Goal: Navigation & Orientation: Find specific page/section

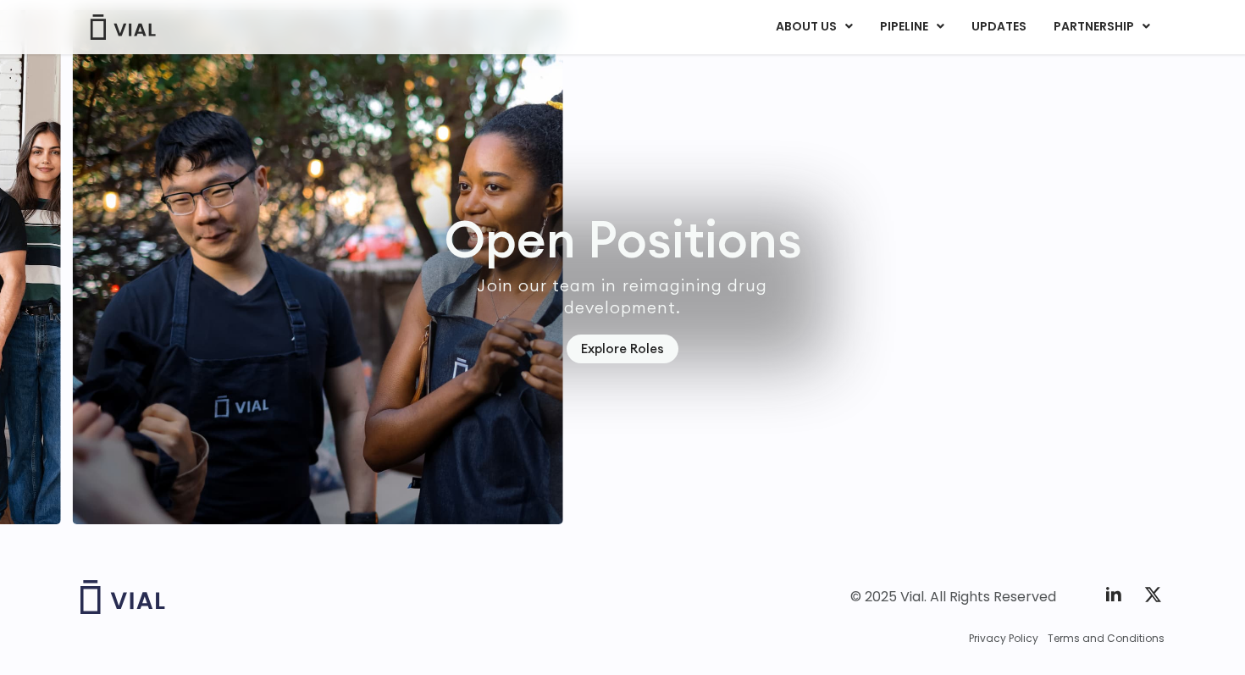
scroll to position [4898, 0]
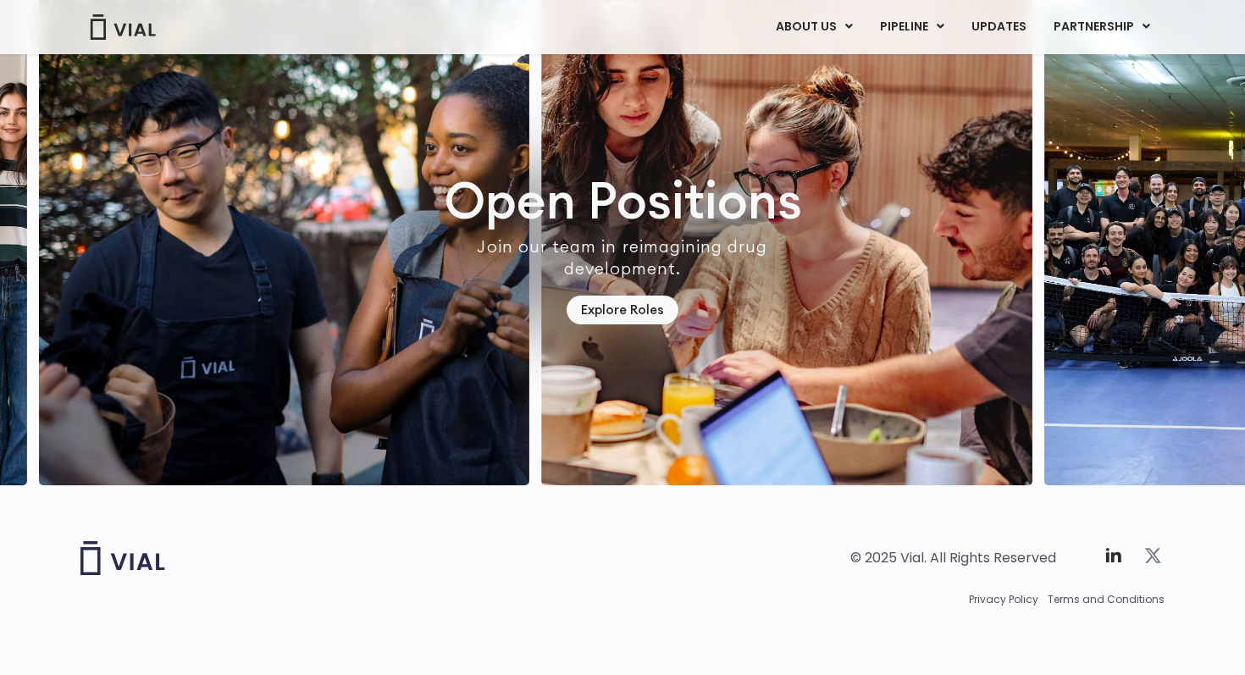
click at [1154, 556] on icon at bounding box center [1153, 556] width 16 height 14
click at [643, 296] on link "Explore Roles" at bounding box center [623, 311] width 112 height 30
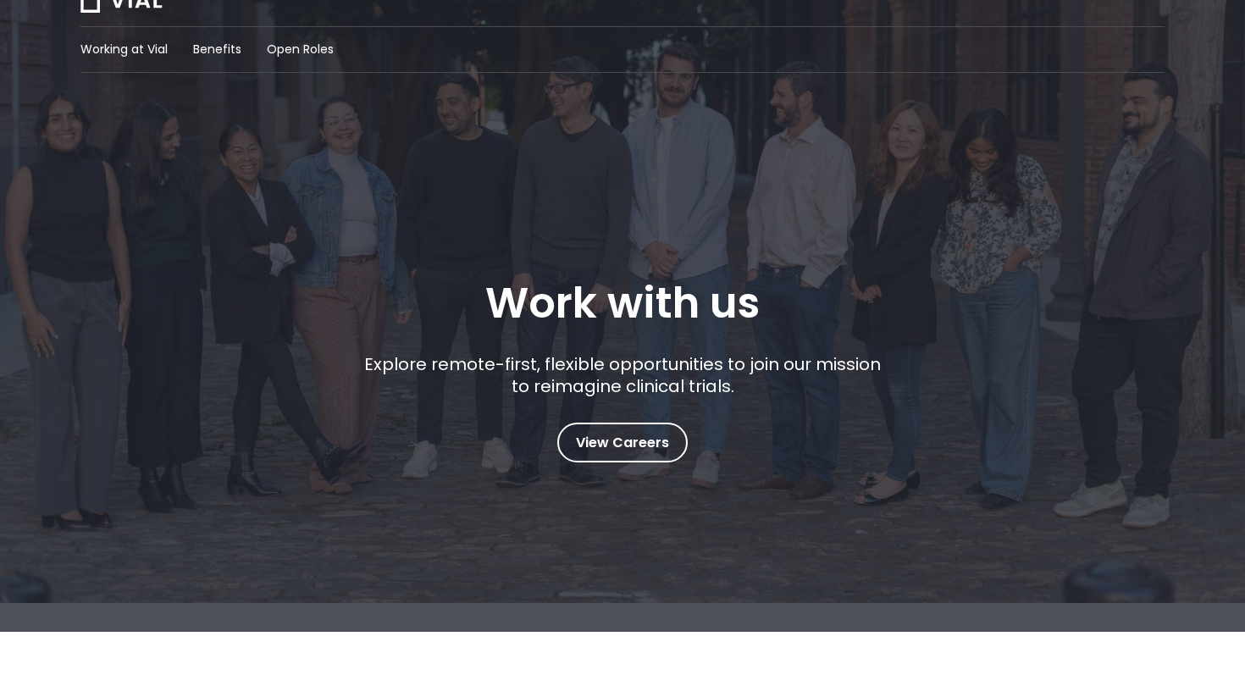
scroll to position [84, 0]
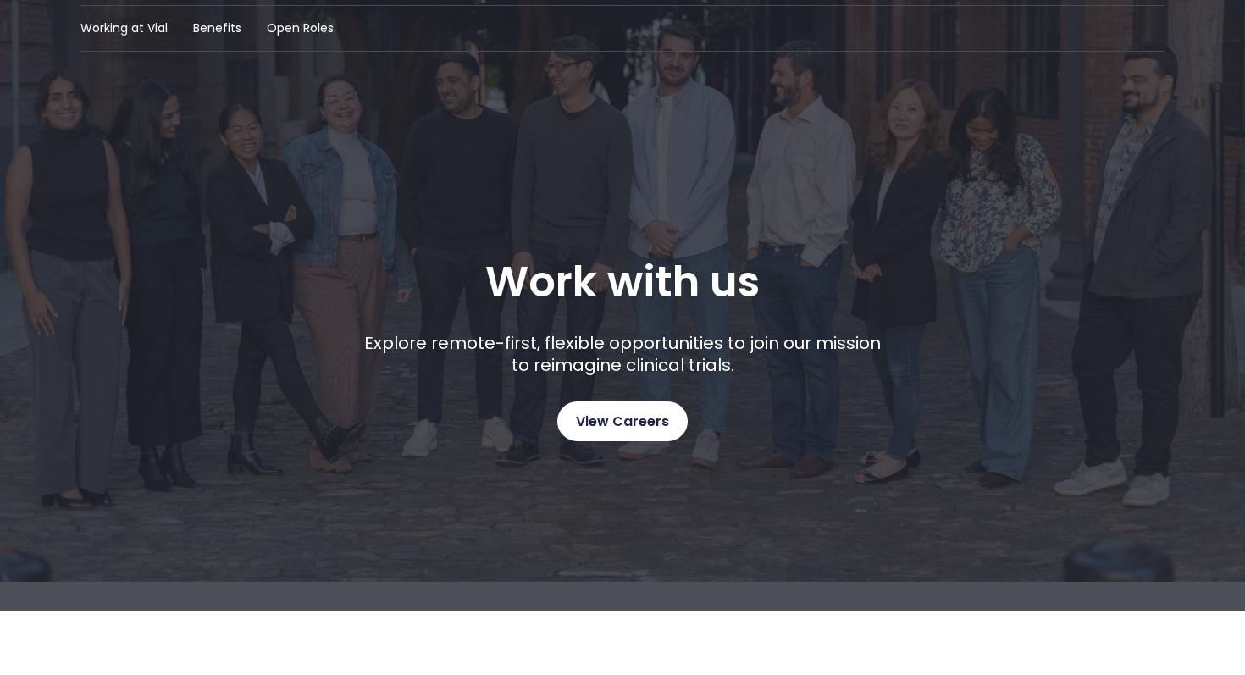
click at [662, 439] on link "View Careers" at bounding box center [622, 421] width 130 height 40
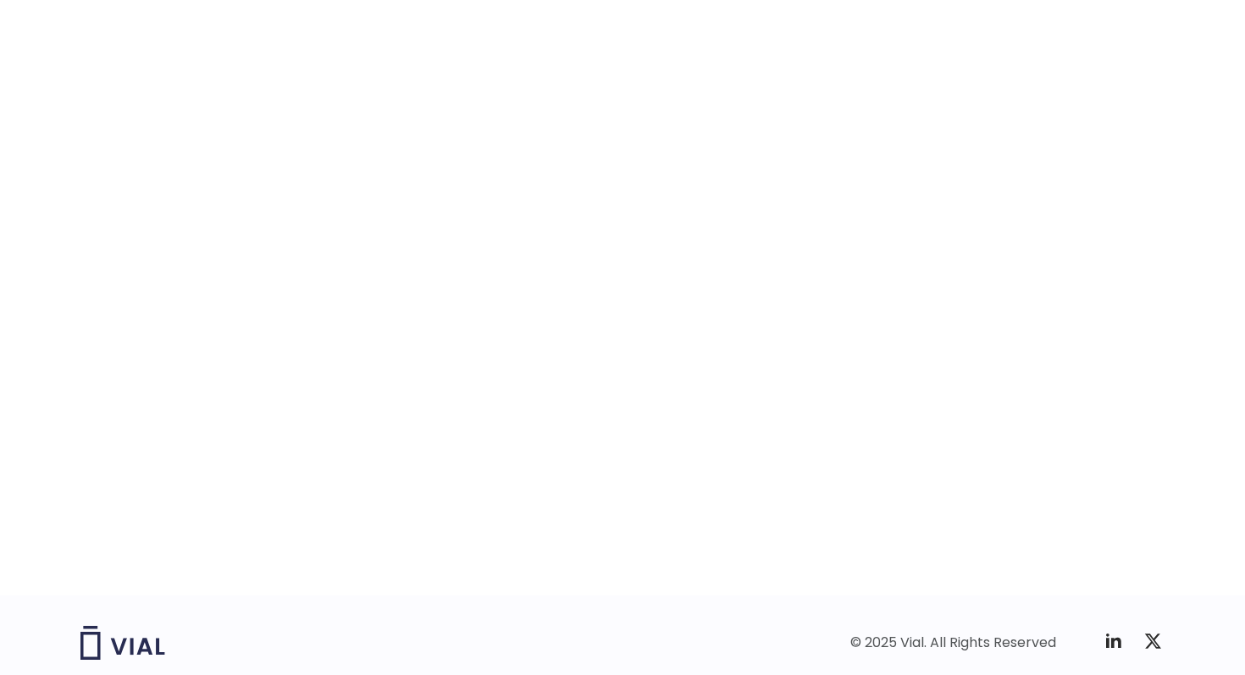
scroll to position [2597, 0]
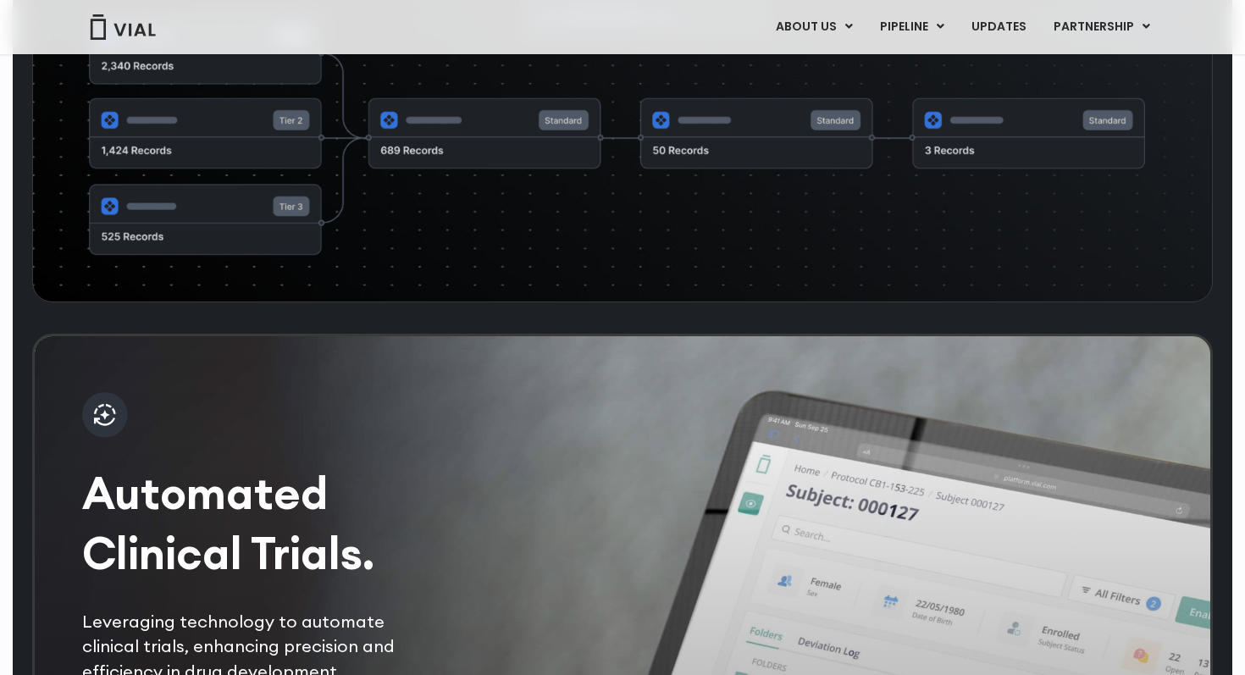
scroll to position [2998, 0]
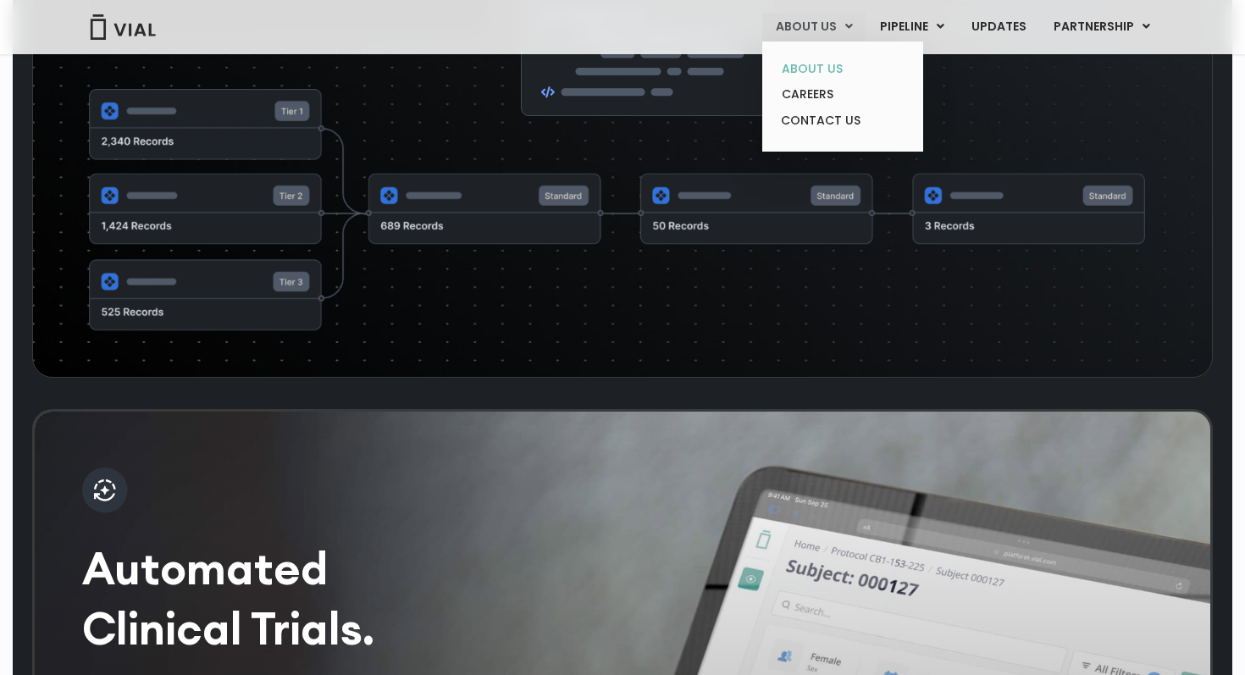
click at [838, 71] on link "ABOUT US" at bounding box center [842, 69] width 148 height 26
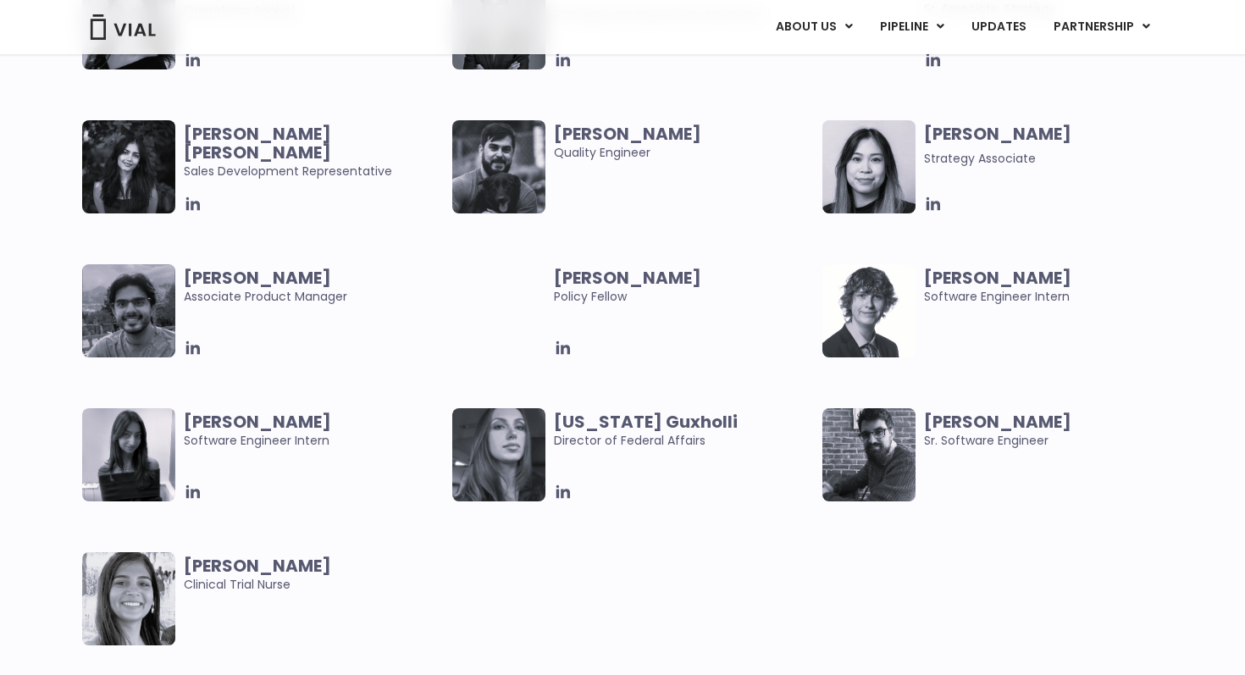
scroll to position [3481, 0]
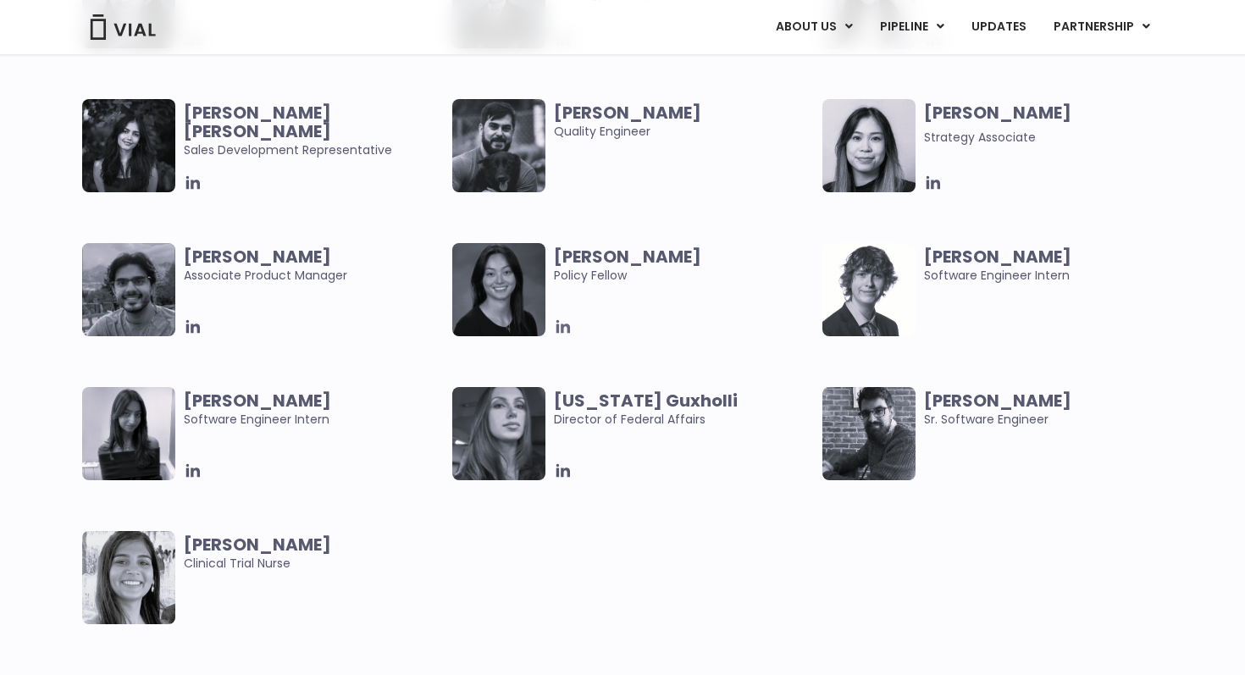
click at [560, 330] on icon at bounding box center [563, 327] width 19 height 19
